Goal: Information Seeking & Learning: Learn about a topic

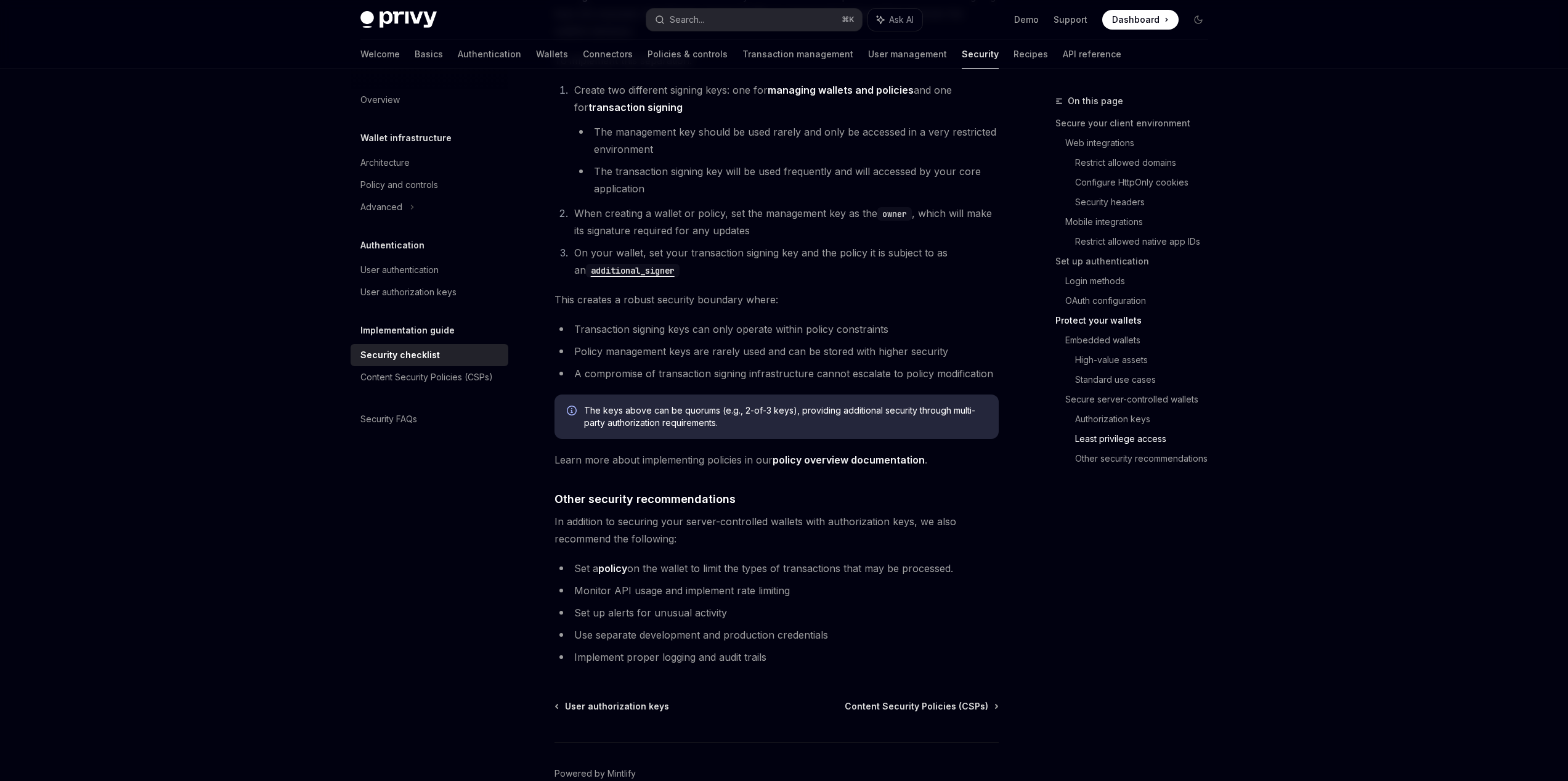
scroll to position [2565, 0]
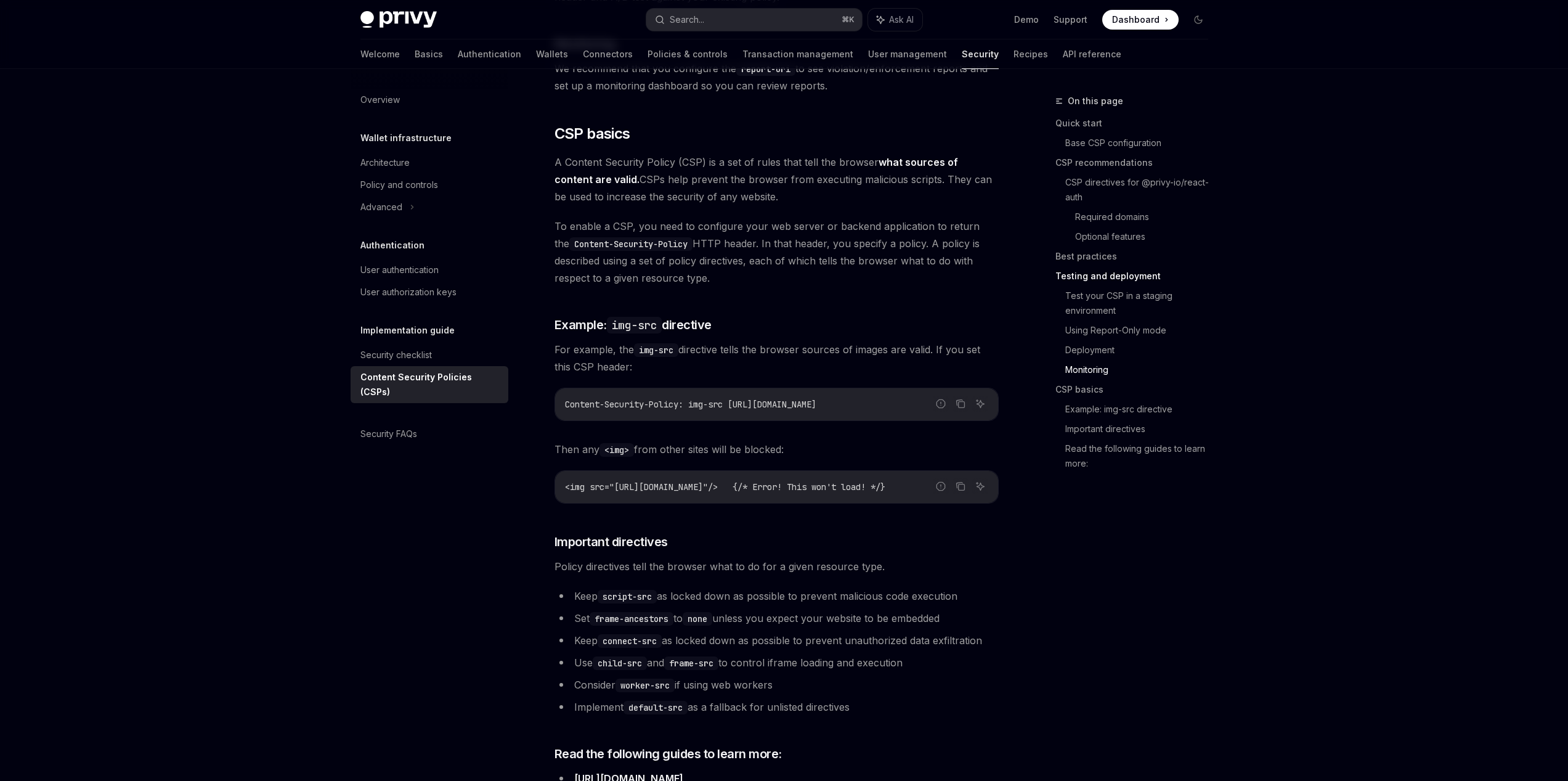
scroll to position [2603, 0]
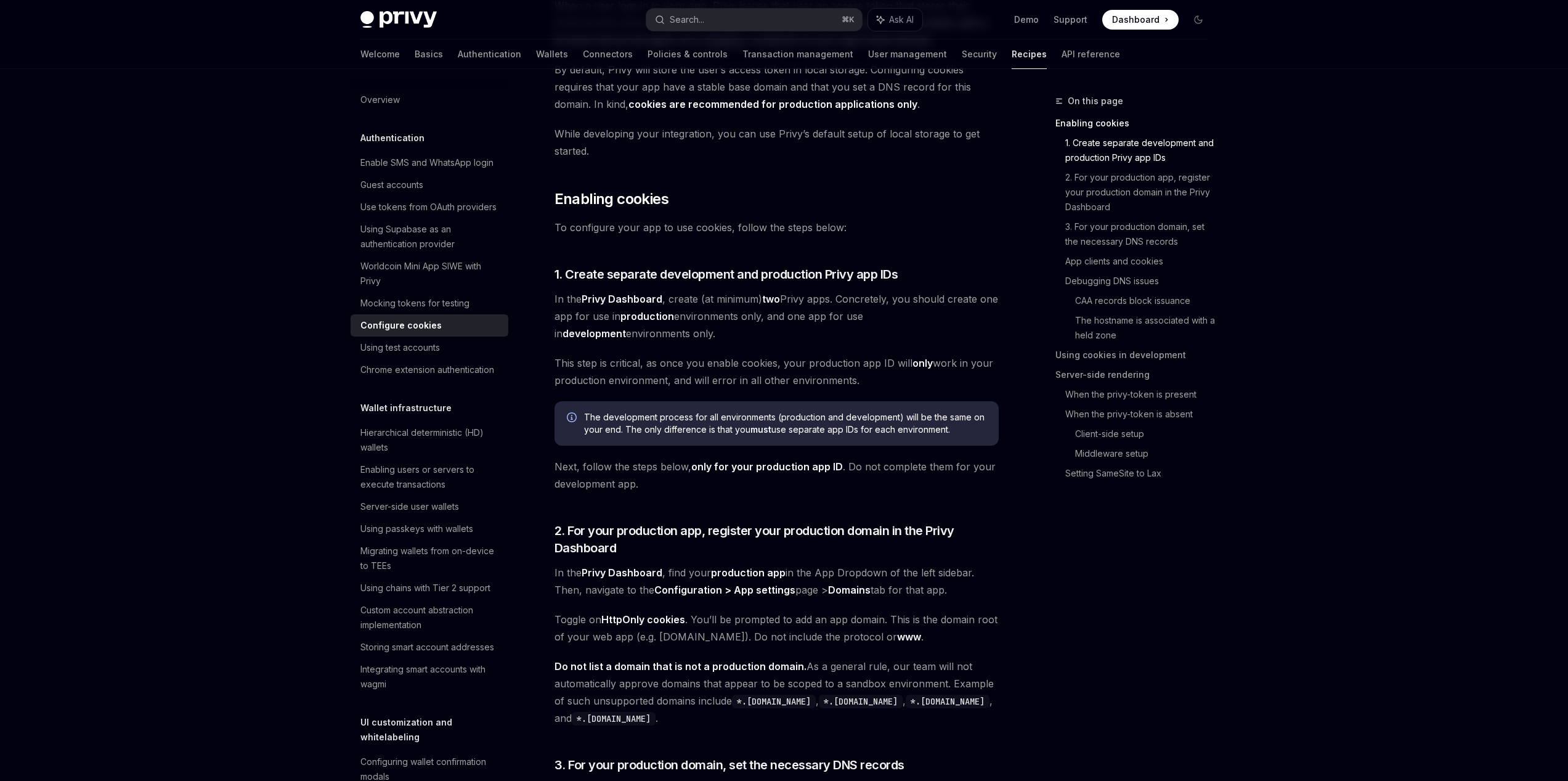
scroll to position [148, 0]
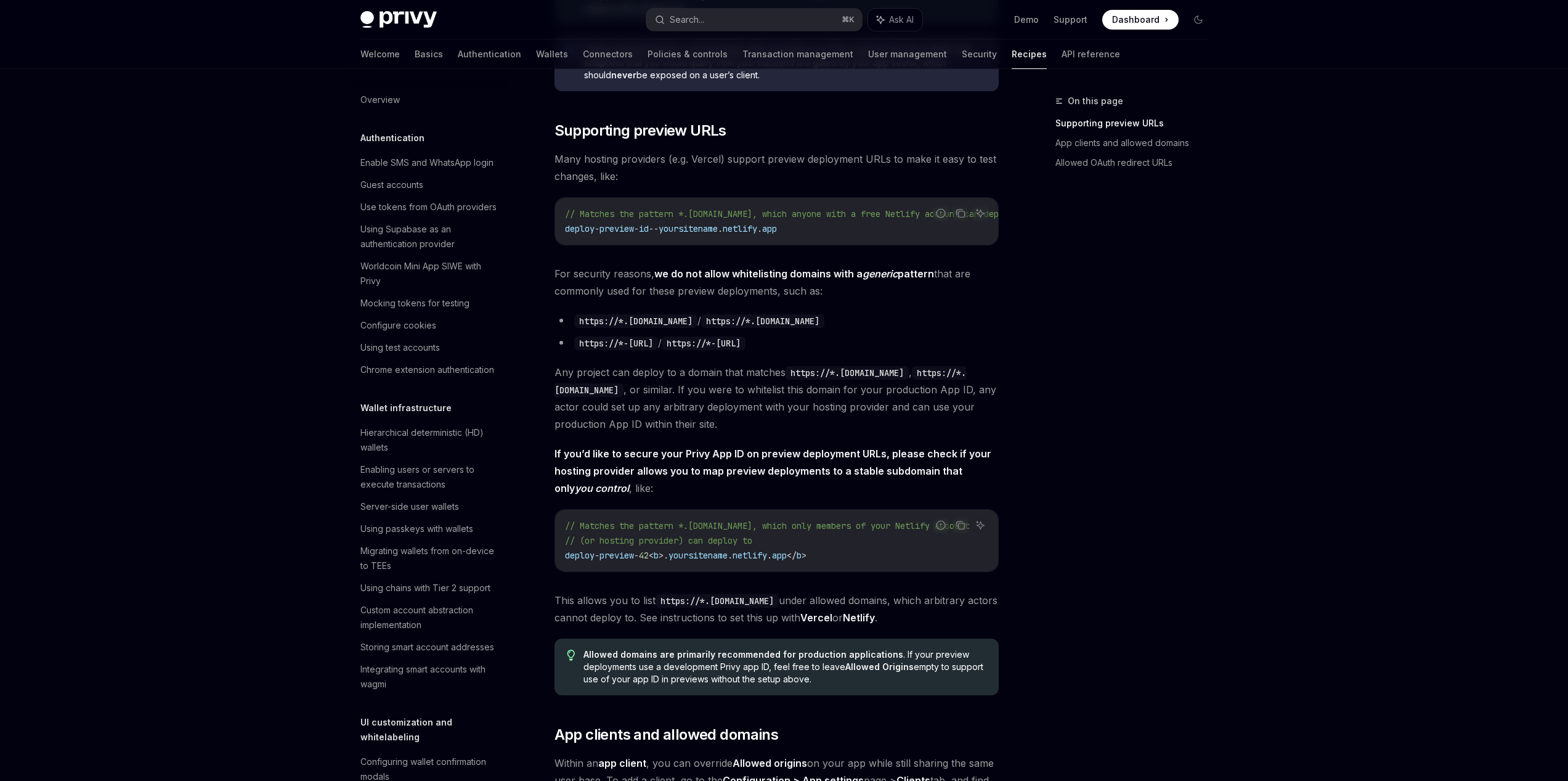
scroll to position [610, 0]
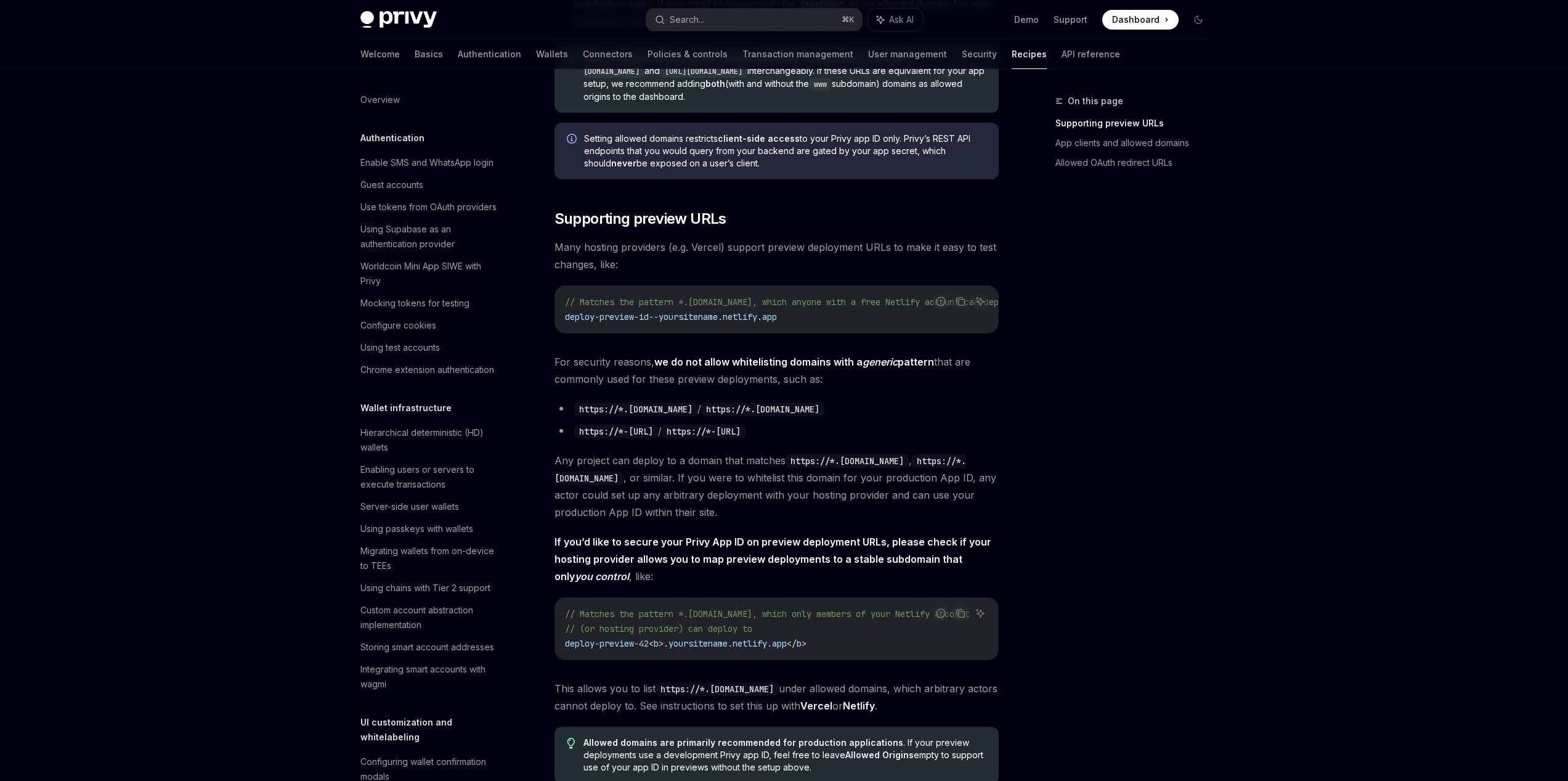
click at [1185, 551] on div "On this page Supporting preview URLs App clients and allowed domains Allowed OA…" at bounding box center [1124, 437] width 187 height 687
